Goal: Task Accomplishment & Management: Manage account settings

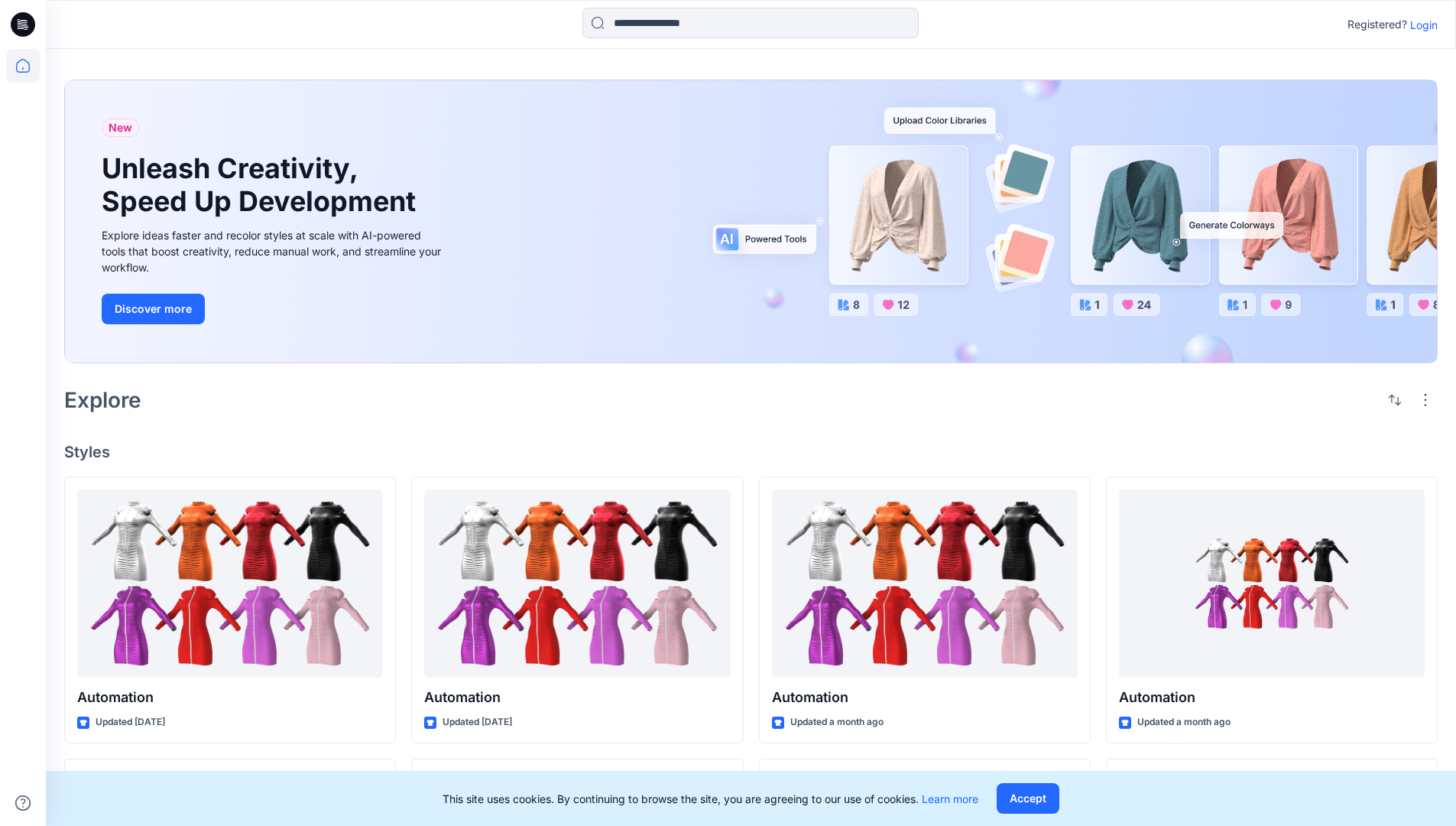
click at [1420, 25] on p "Login" at bounding box center [1423, 25] width 28 height 16
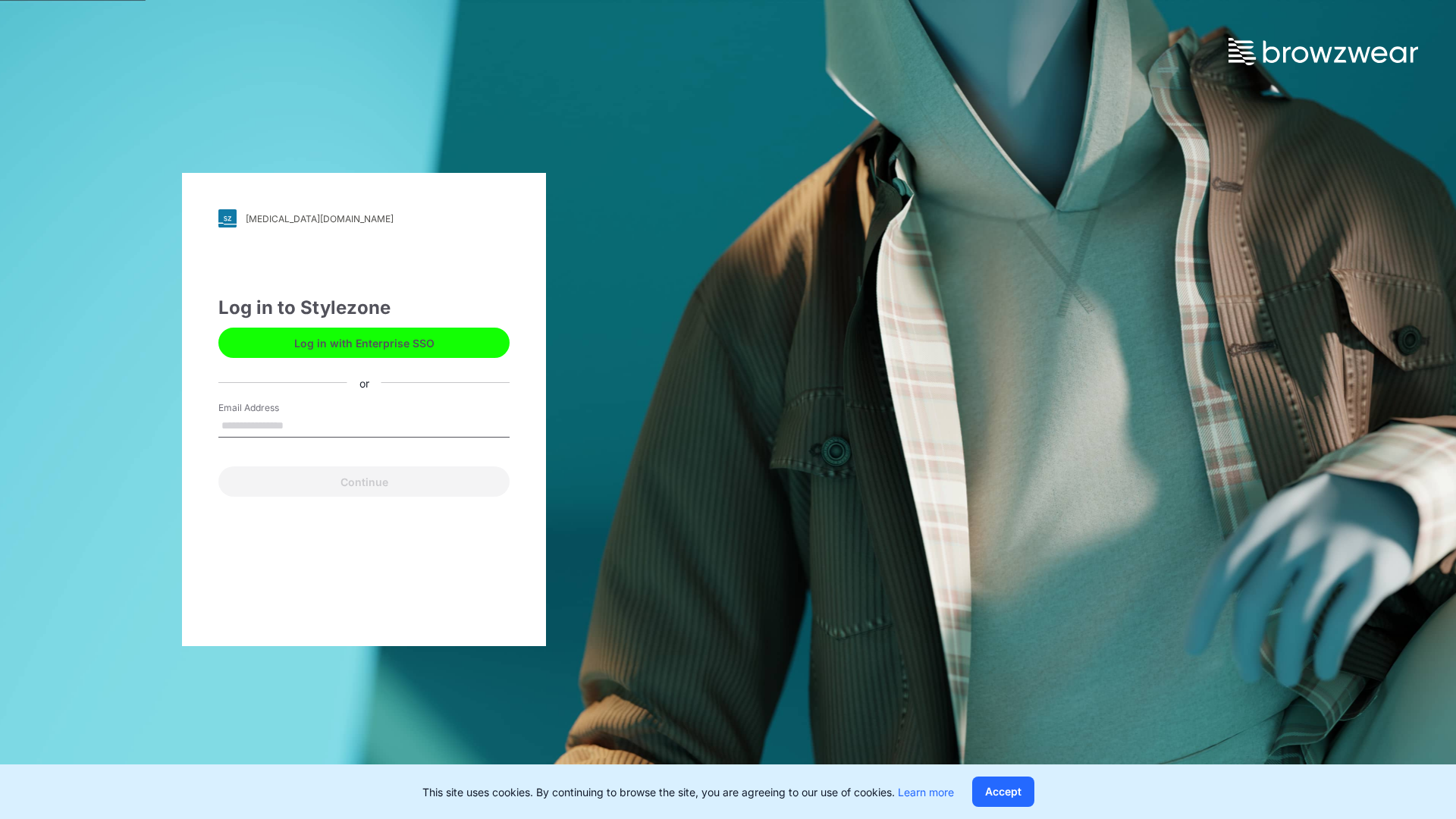
click at [300, 425] on input "Email Address" at bounding box center [364, 426] width 291 height 23
type input "**********"
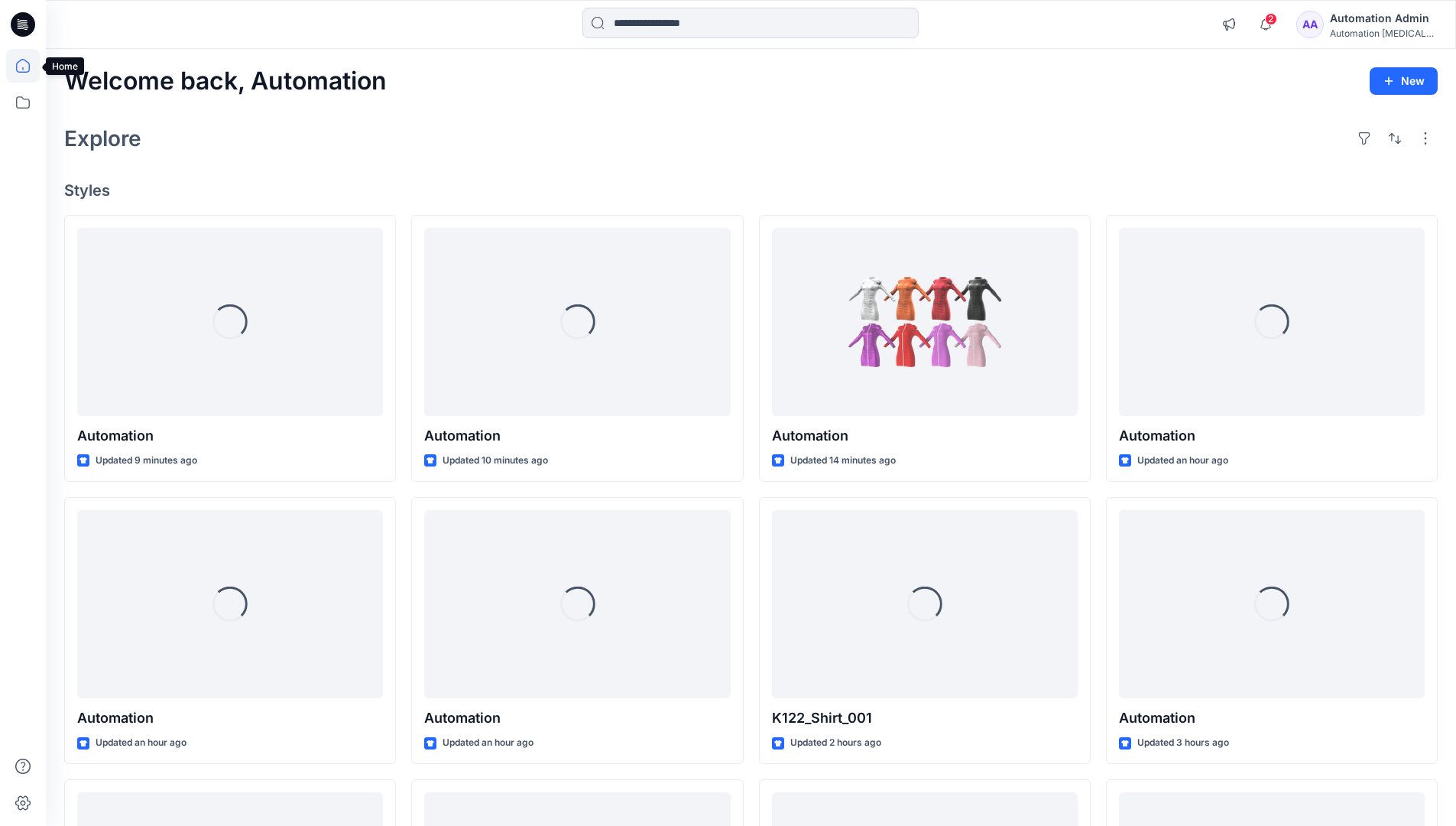
click at [29, 66] on icon at bounding box center [22, 65] width 14 height 14
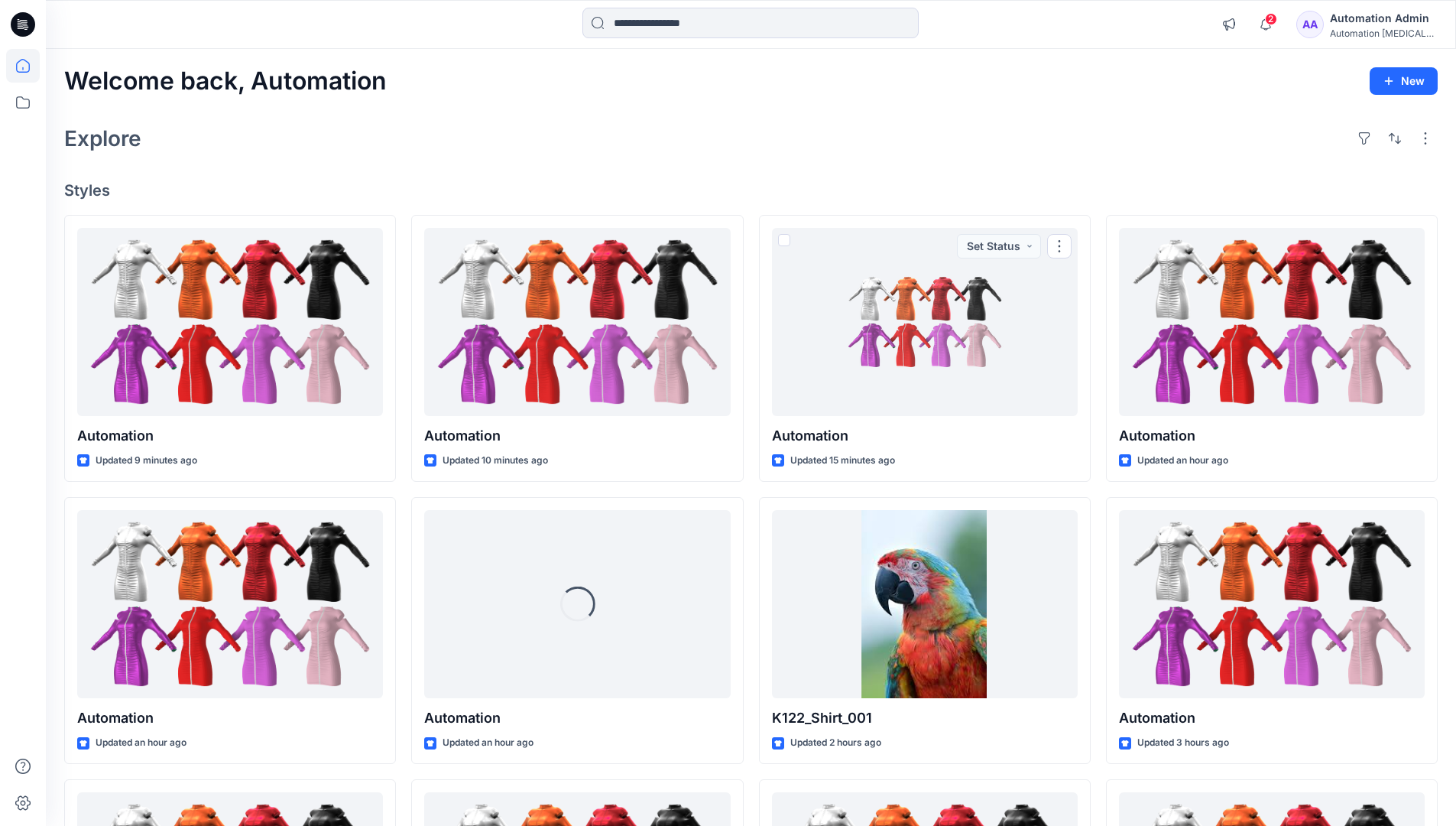
click at [1372, 36] on div "Automation [MEDICAL_DATA]..." at bounding box center [1383, 33] width 107 height 11
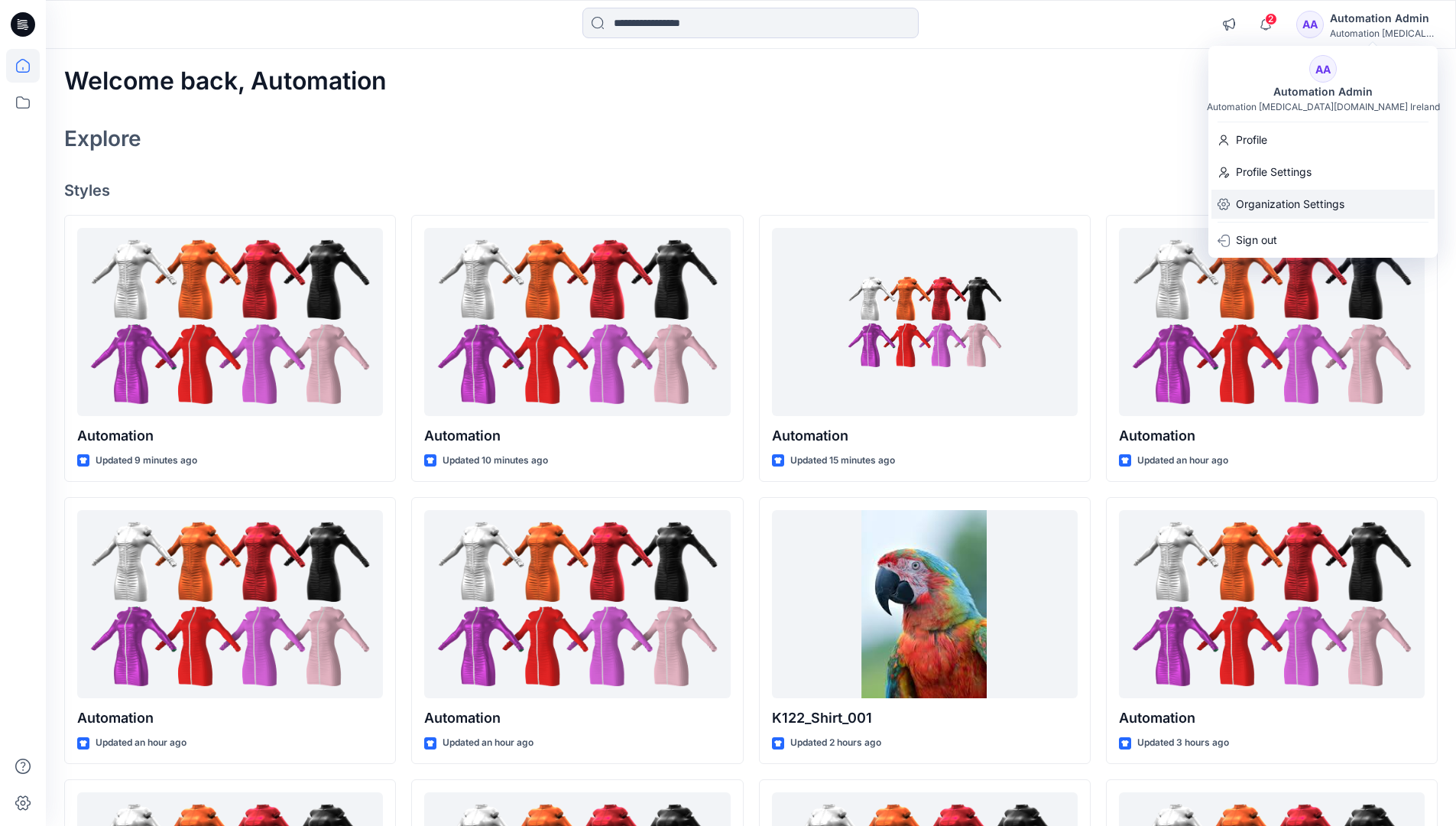
click at [1315, 208] on p "Organization Settings" at bounding box center [1290, 204] width 109 height 29
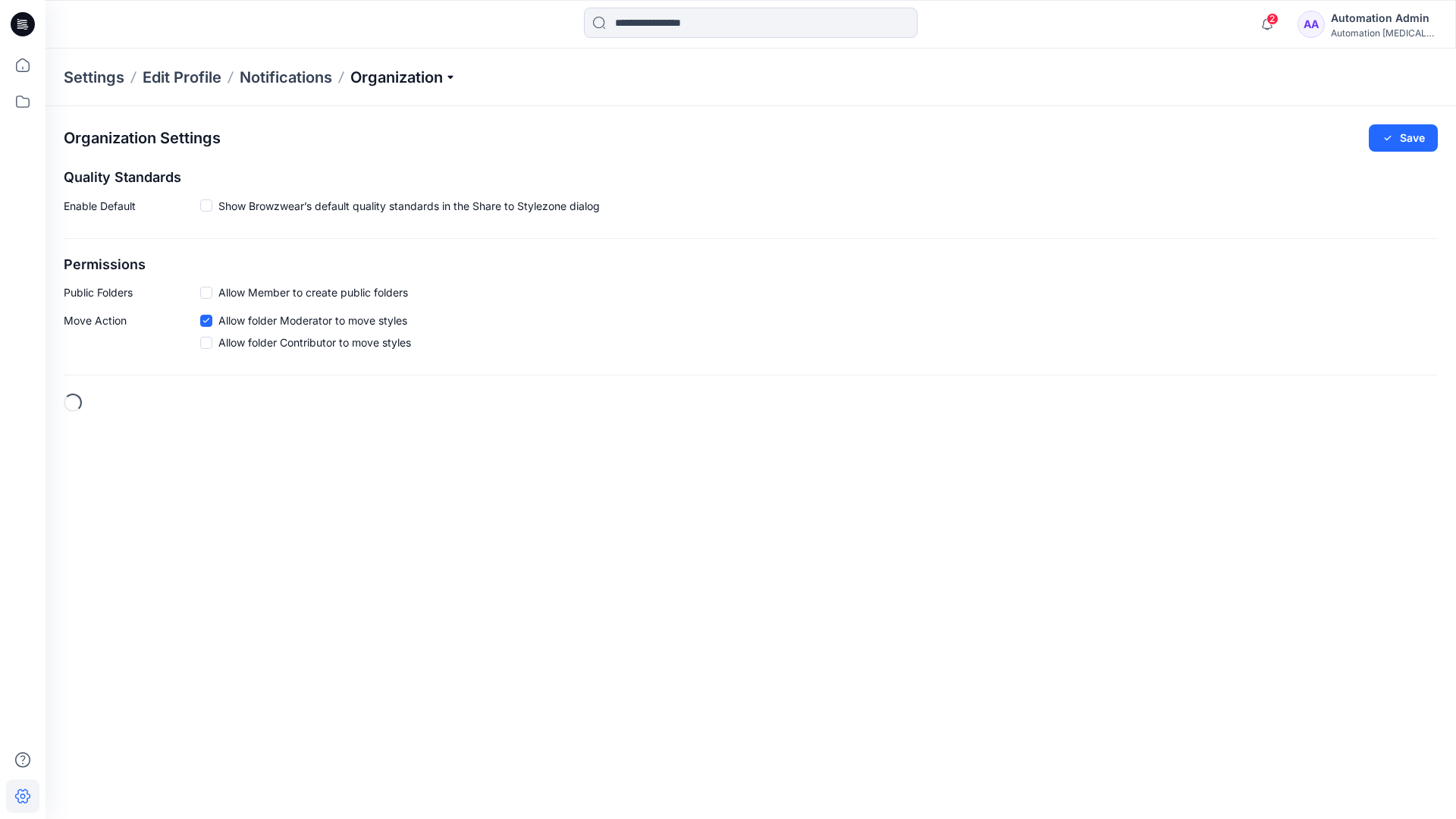
click at [444, 77] on p "Organization" at bounding box center [403, 77] width 106 height 21
click at [412, 255] on link "User Roles" at bounding box center [405, 263] width 222 height 30
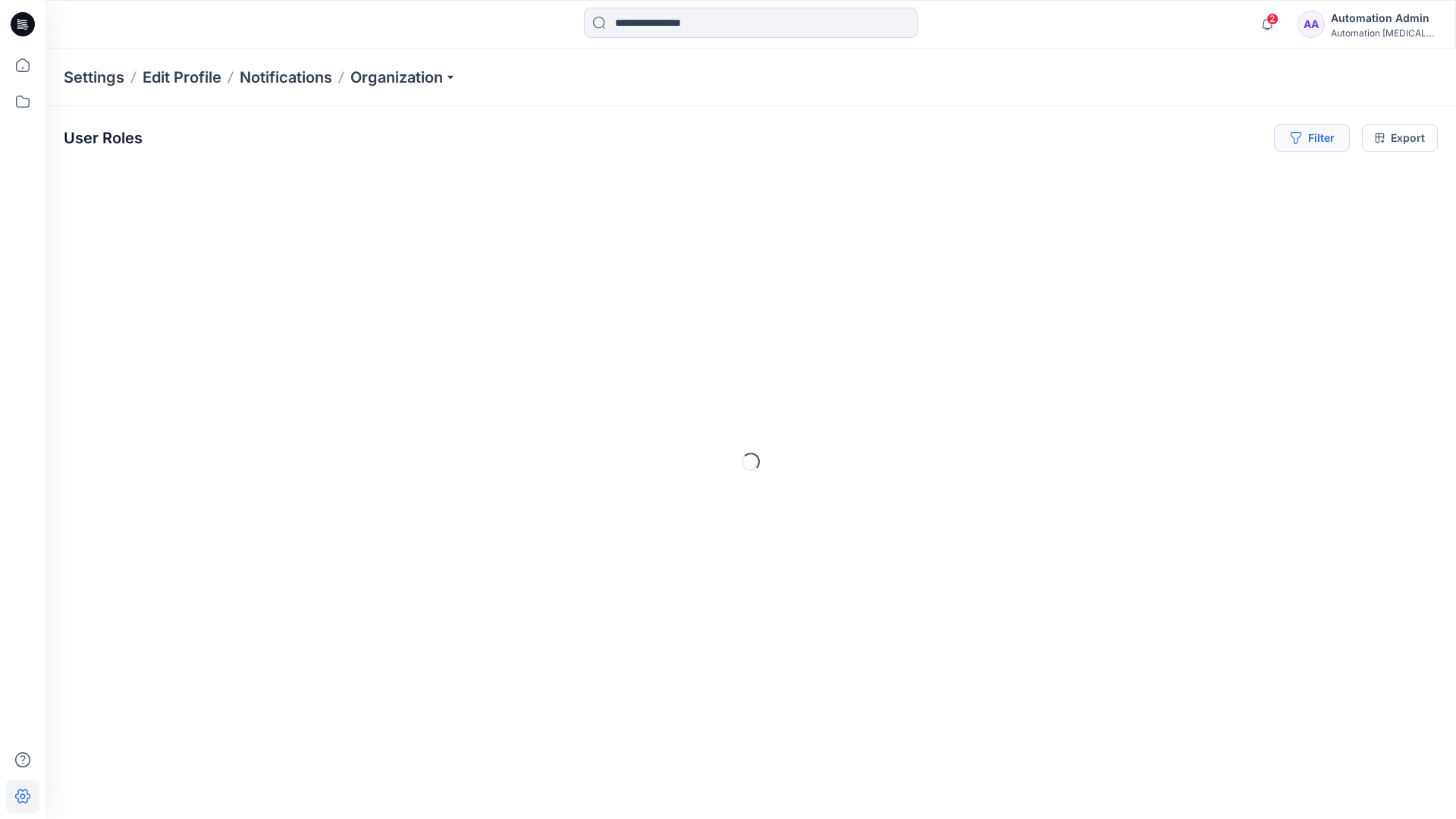
click at [1318, 135] on button "Filter" at bounding box center [1312, 138] width 76 height 28
click at [1118, 177] on div at bounding box center [1081, 178] width 156 height 19
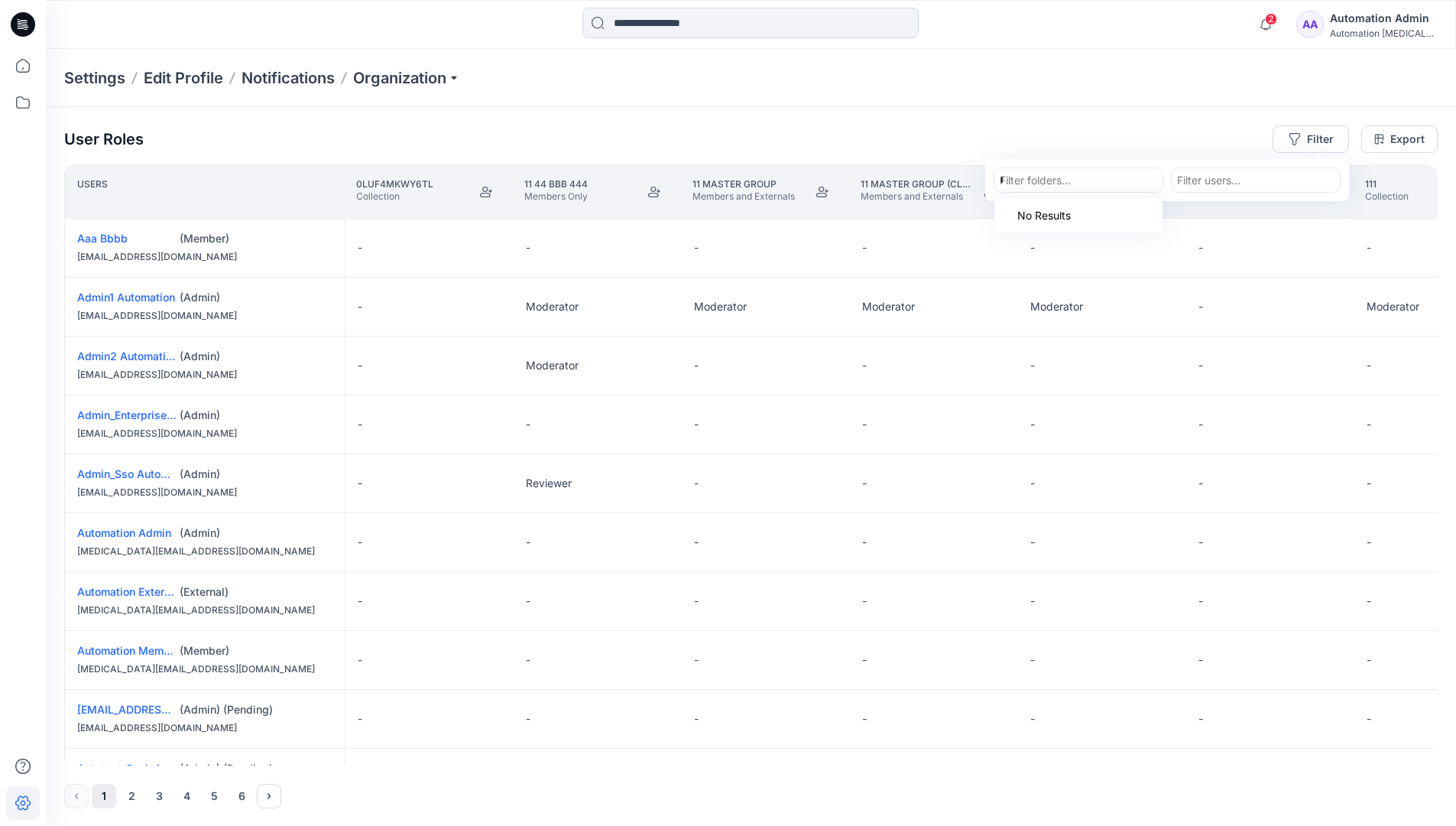
type input "*****"
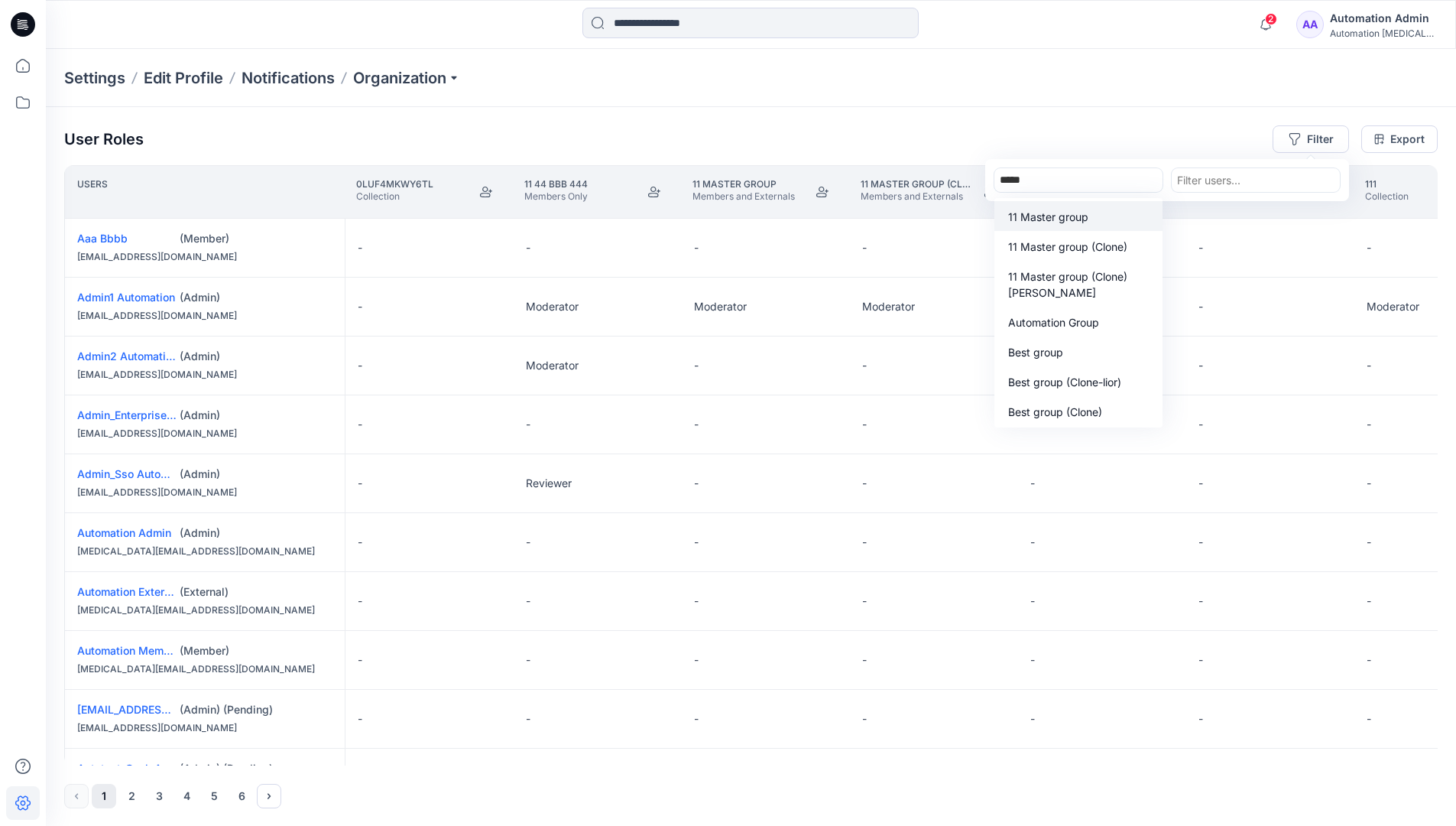
scroll to position [86, 0]
click at [1085, 328] on p "Automation Group" at bounding box center [1053, 322] width 91 height 16
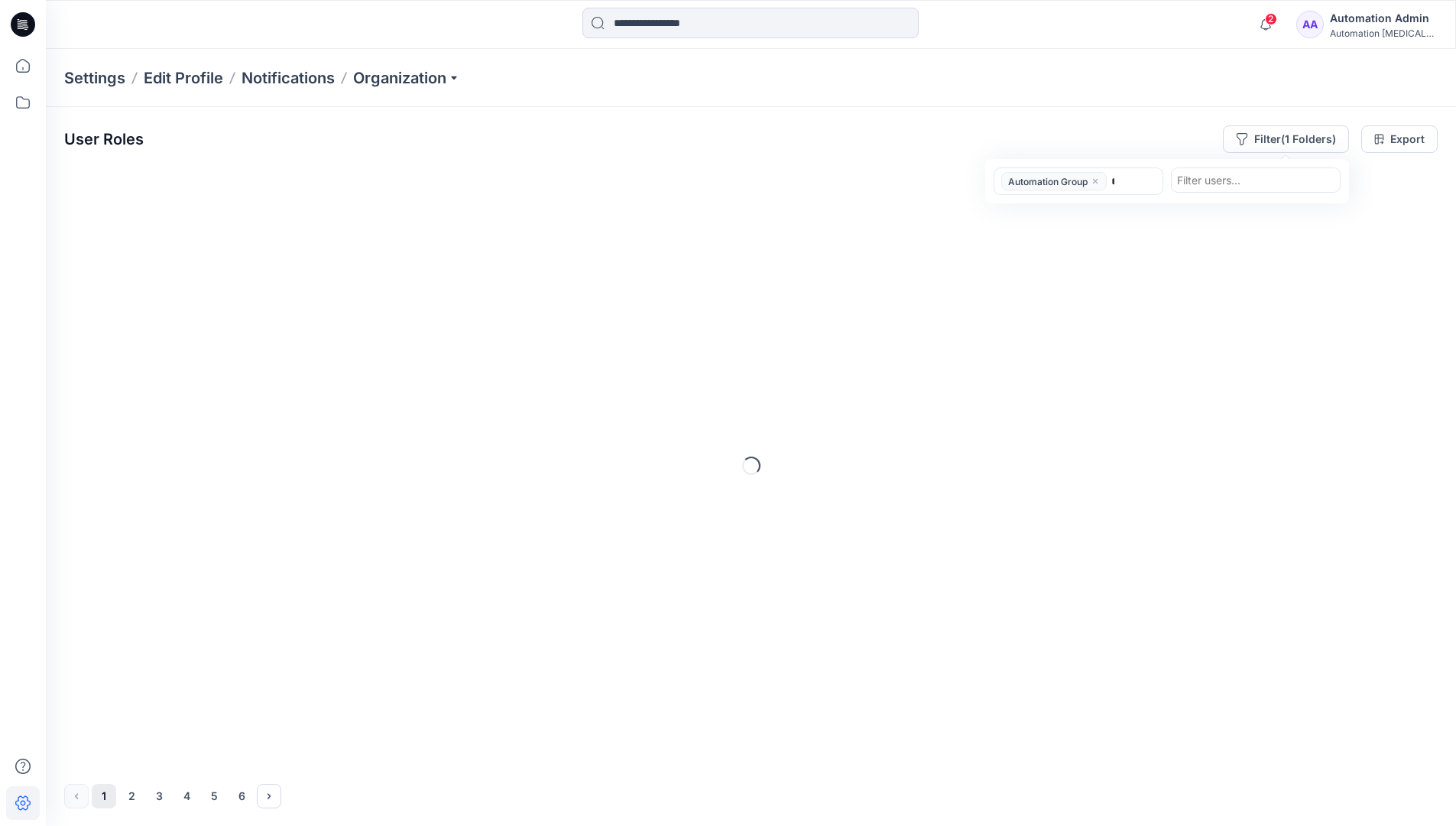
type input "******"
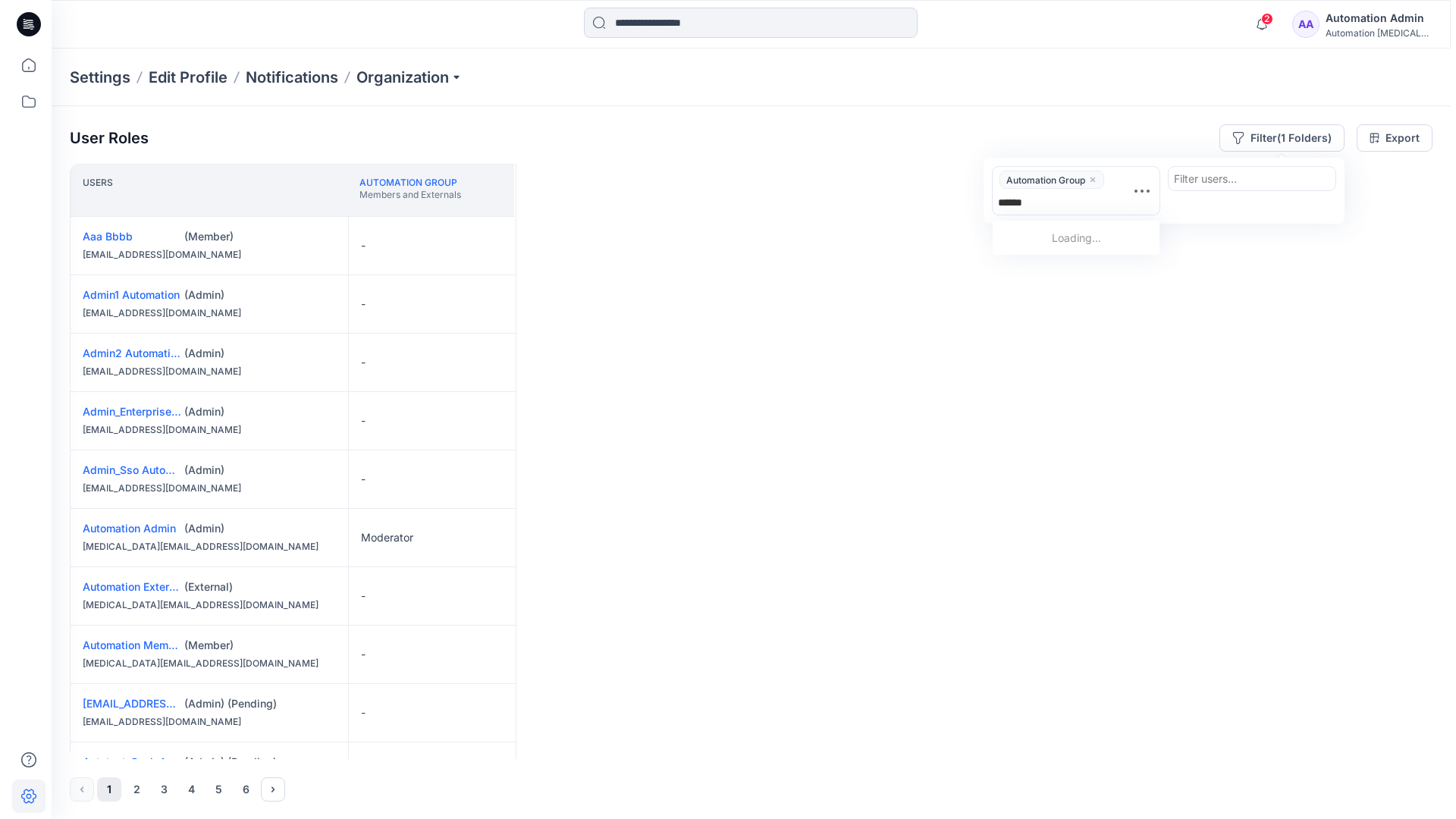
scroll to position [242, 0]
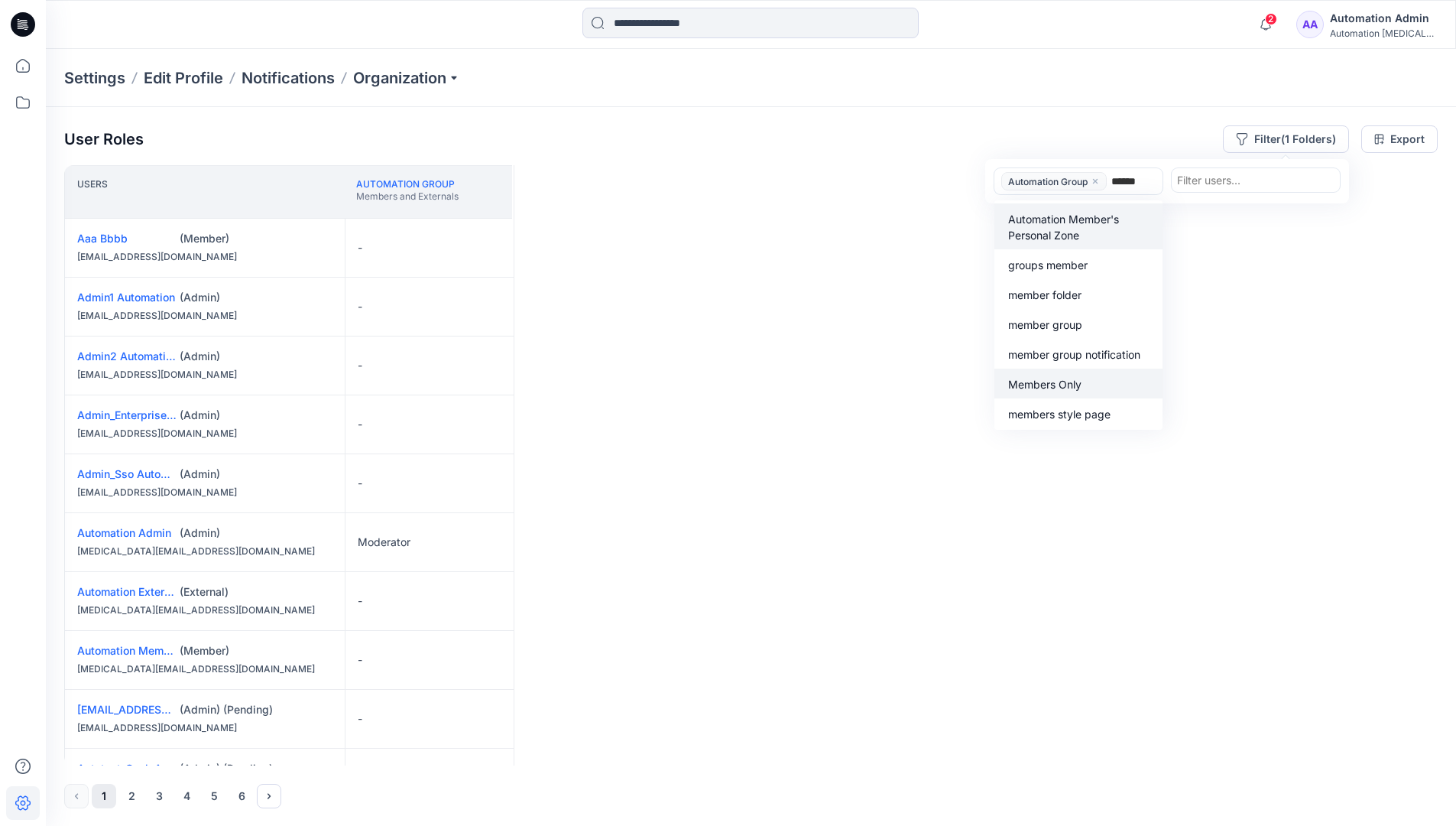
click at [1076, 379] on p "Members Only" at bounding box center [1044, 384] width 73 height 16
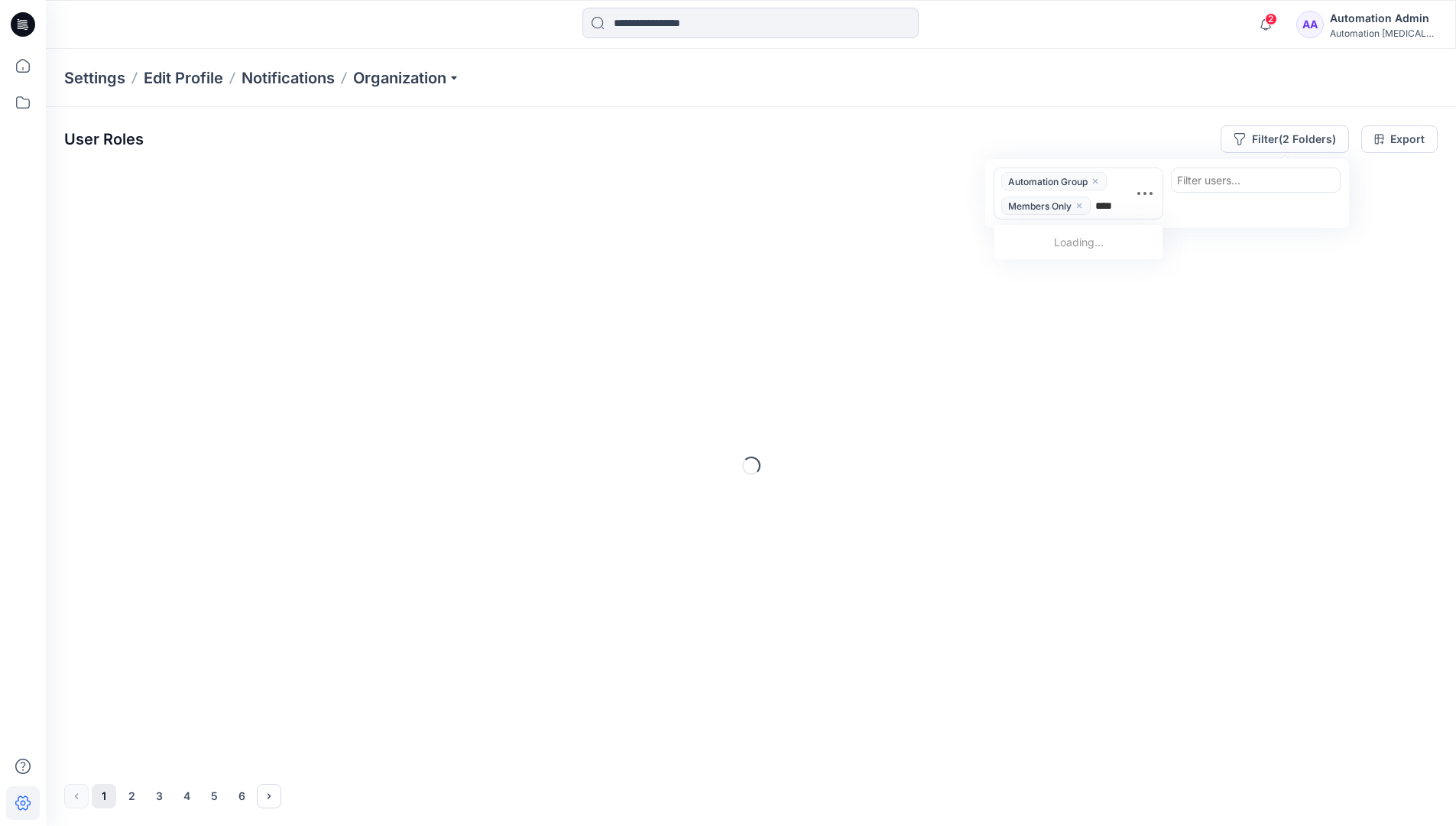
type input "*****"
click at [1082, 265] on div "Tests" at bounding box center [1078, 273] width 149 height 17
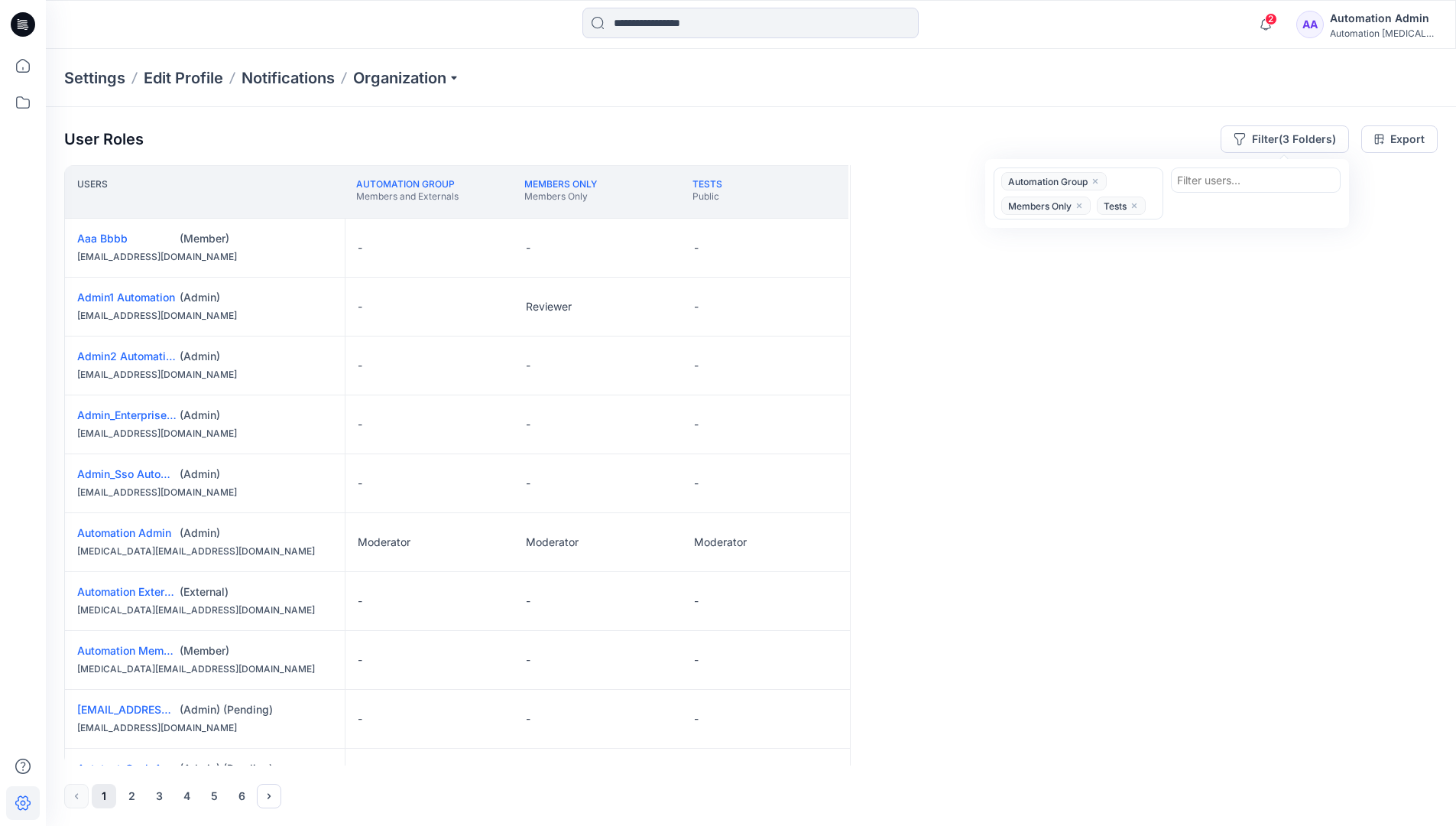
click at [1044, 258] on div "Users Automation Group Members and Externals Members Only Members Only Tests Pu…" at bounding box center [751, 465] width 1373 height 600
click at [1277, 134] on button "Filter (3 Folders)" at bounding box center [1285, 139] width 129 height 28
click at [1097, 178] on icon "close" at bounding box center [1095, 181] width 10 height 10
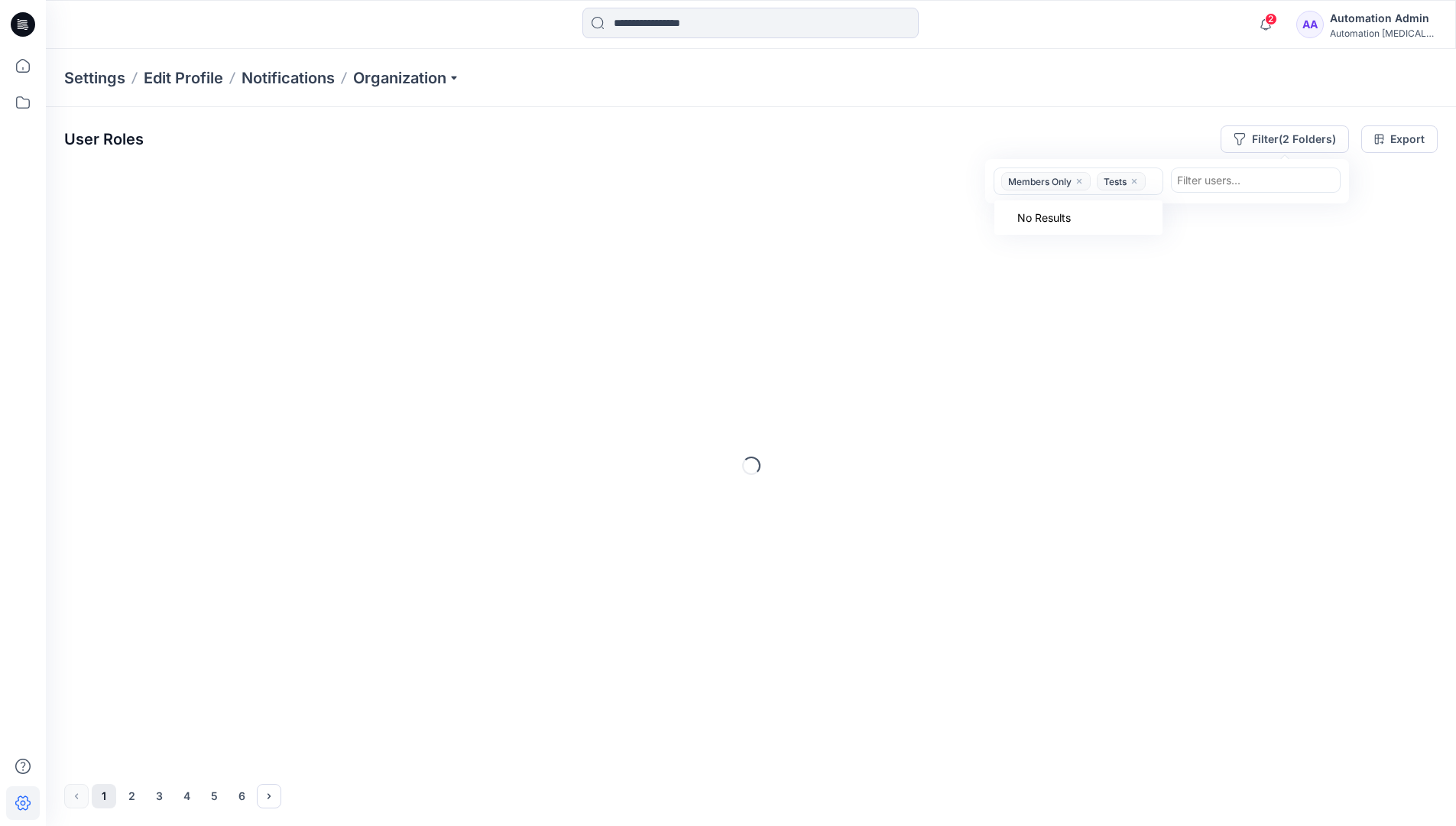
click at [1084, 183] on icon "close" at bounding box center [1079, 181] width 10 height 10
click at [1040, 182] on icon "close" at bounding box center [1039, 181] width 5 height 5
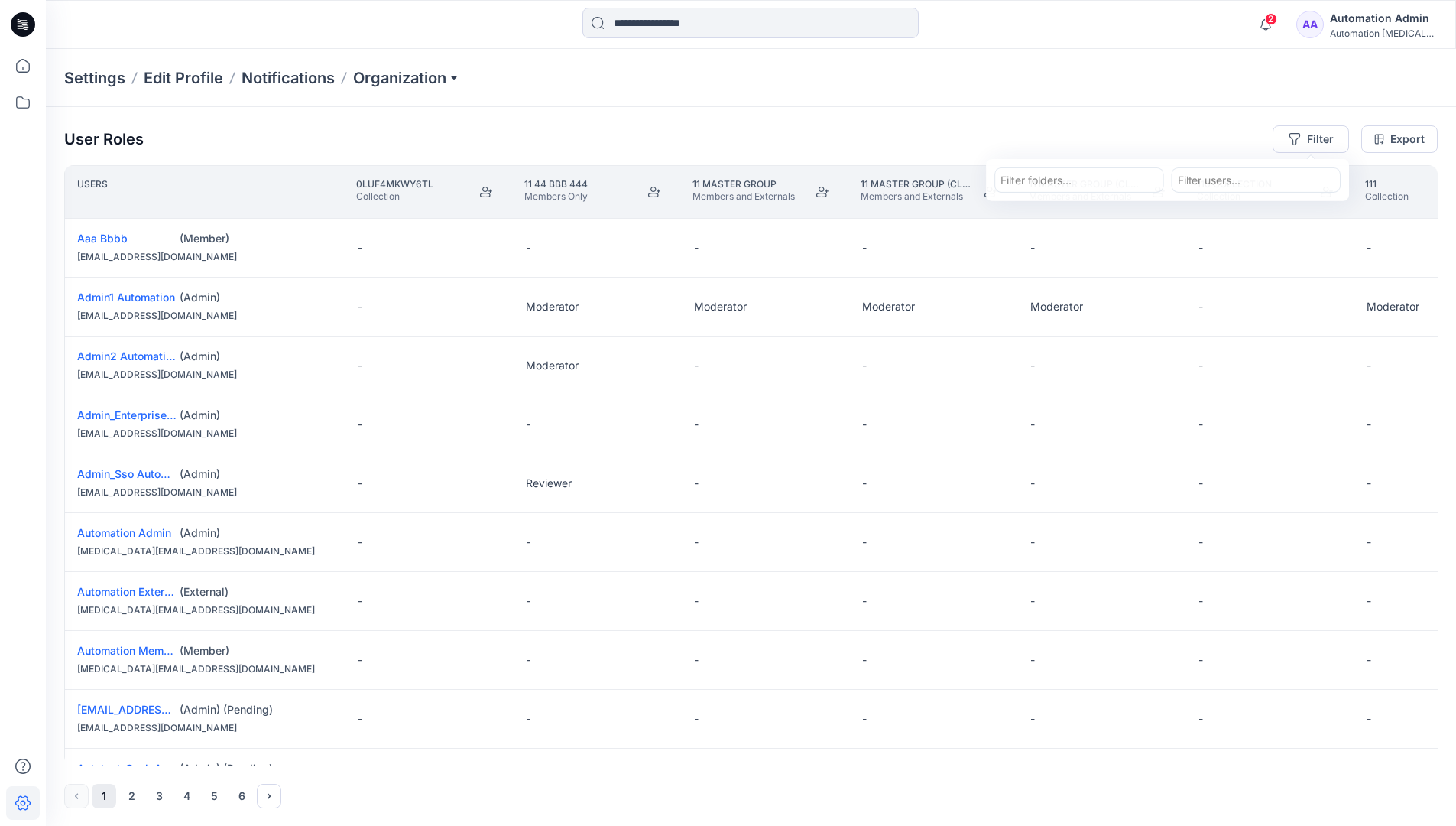
click at [1236, 87] on div "Settings Edit Profile Notifications Organization" at bounding box center [751, 78] width 1410 height 58
click at [1125, 129] on div "User Roles Filter Export" at bounding box center [751, 139] width 1373 height 28
click at [1364, 25] on div "Automation Admin" at bounding box center [1383, 18] width 107 height 18
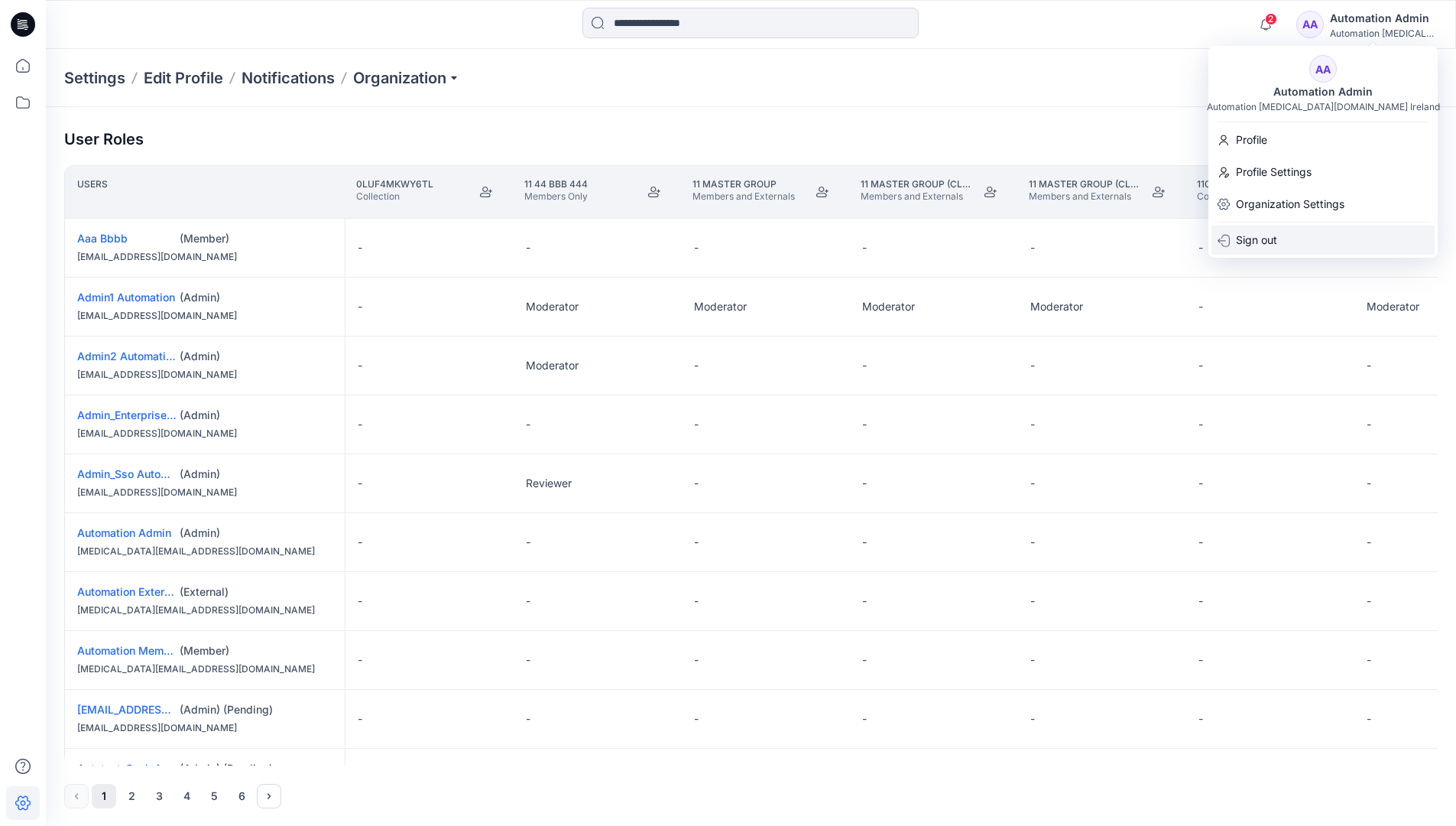
click at [1301, 243] on div "Sign out" at bounding box center [1322, 240] width 223 height 29
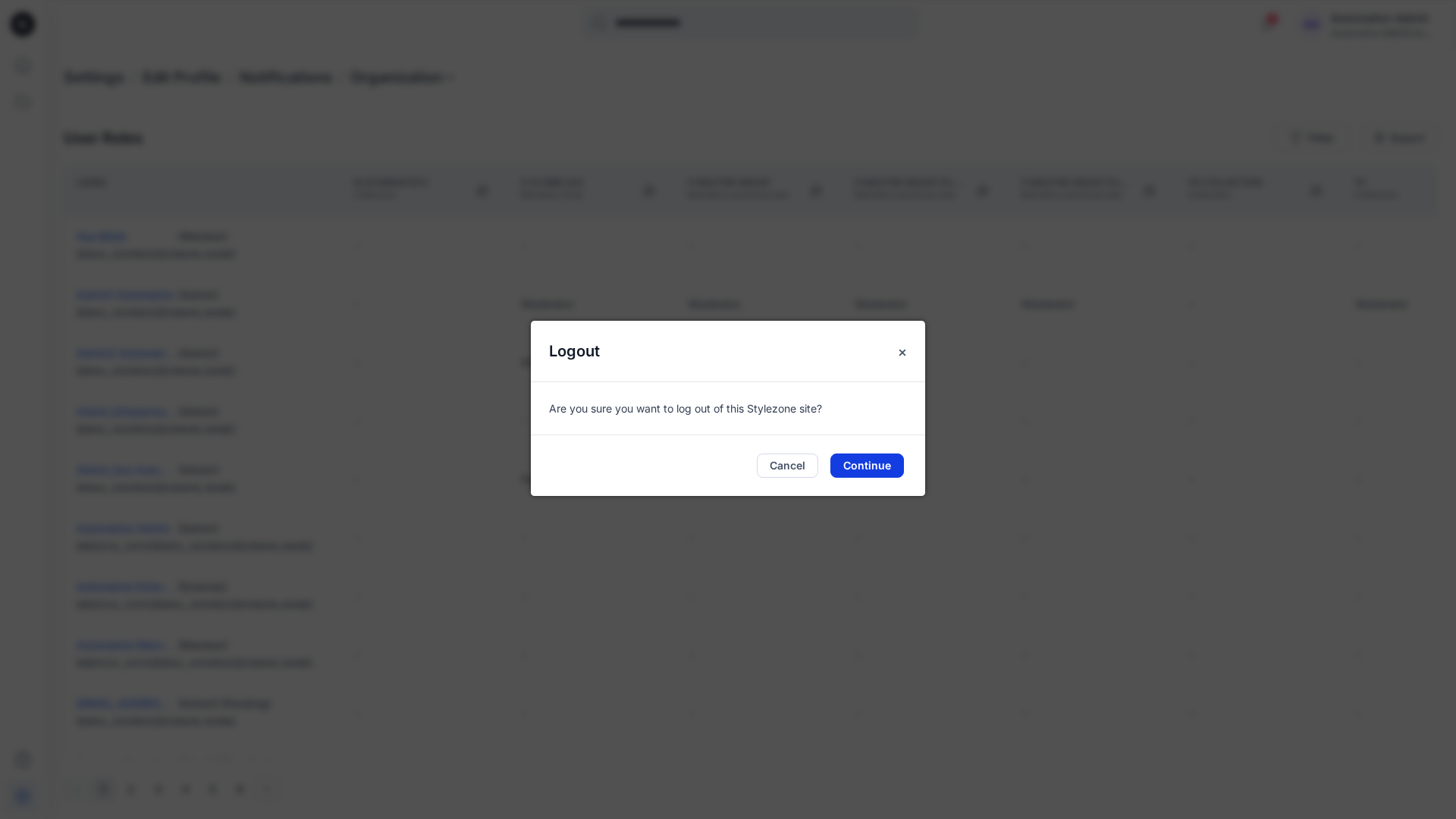
click at [883, 464] on button "Continue" at bounding box center [867, 465] width 73 height 24
